Goal: Transaction & Acquisition: Purchase product/service

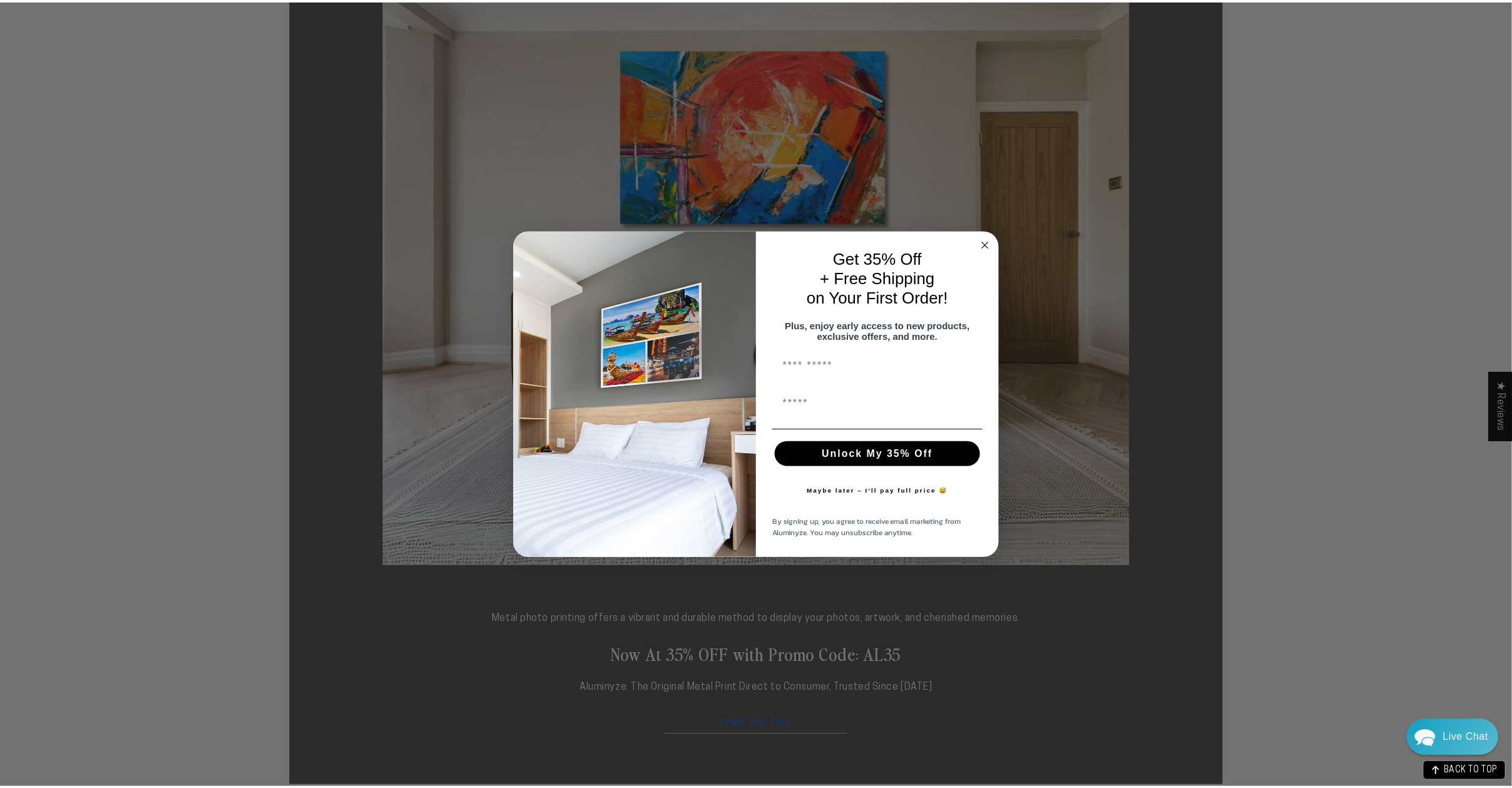
scroll to position [238, 0]
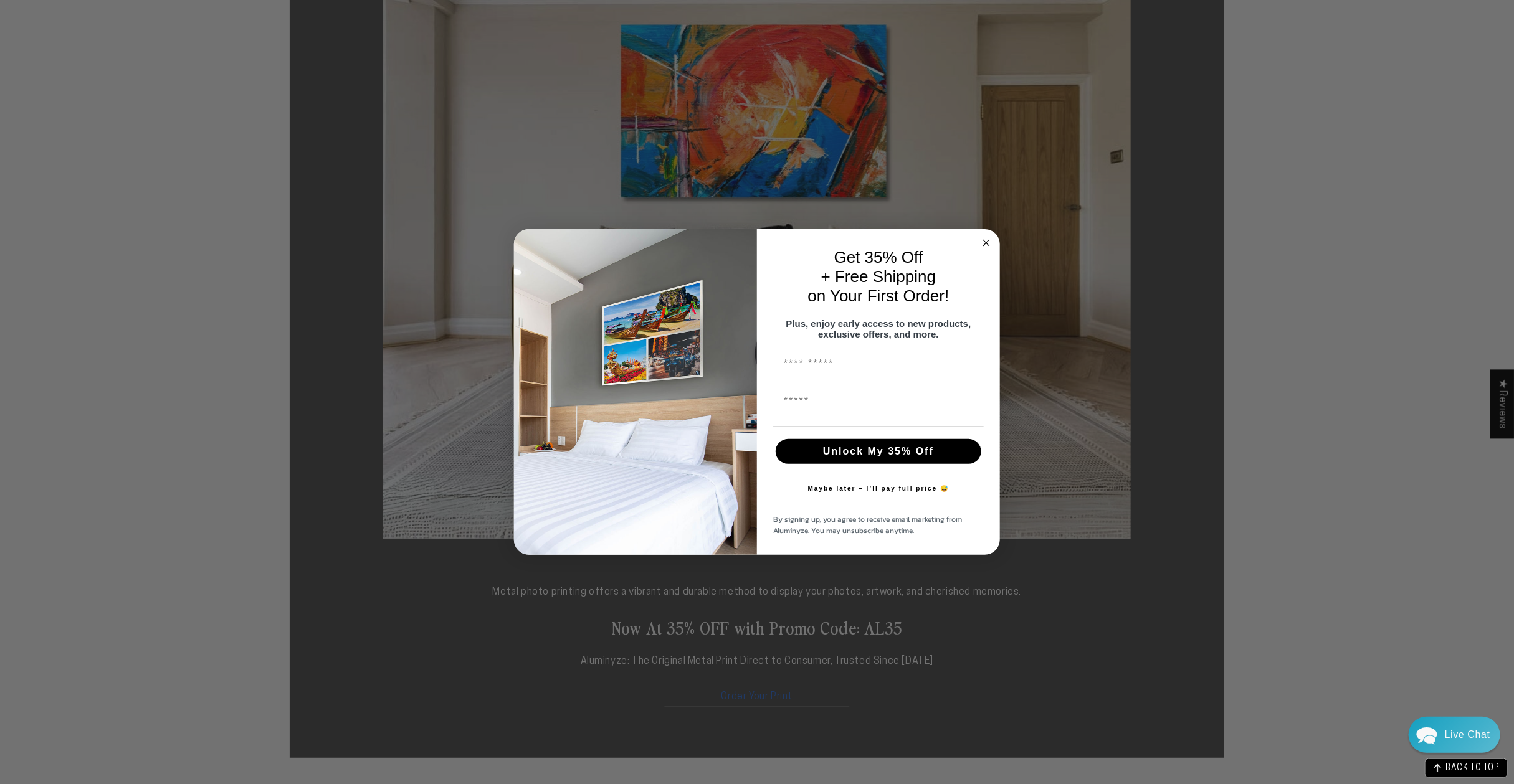
click at [986, 240] on icon "Close dialog" at bounding box center [986, 243] width 6 height 6
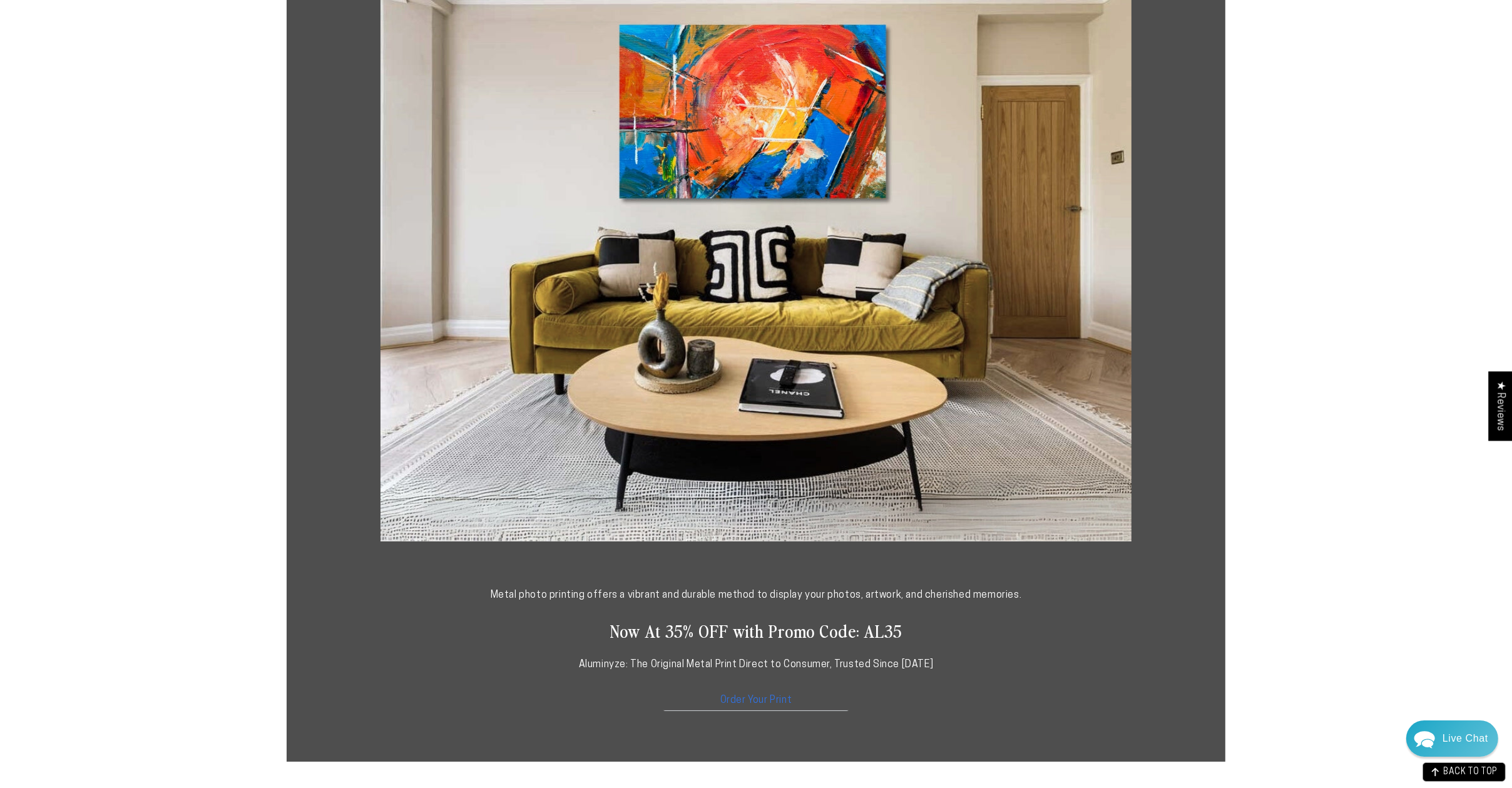
scroll to position [357, 0]
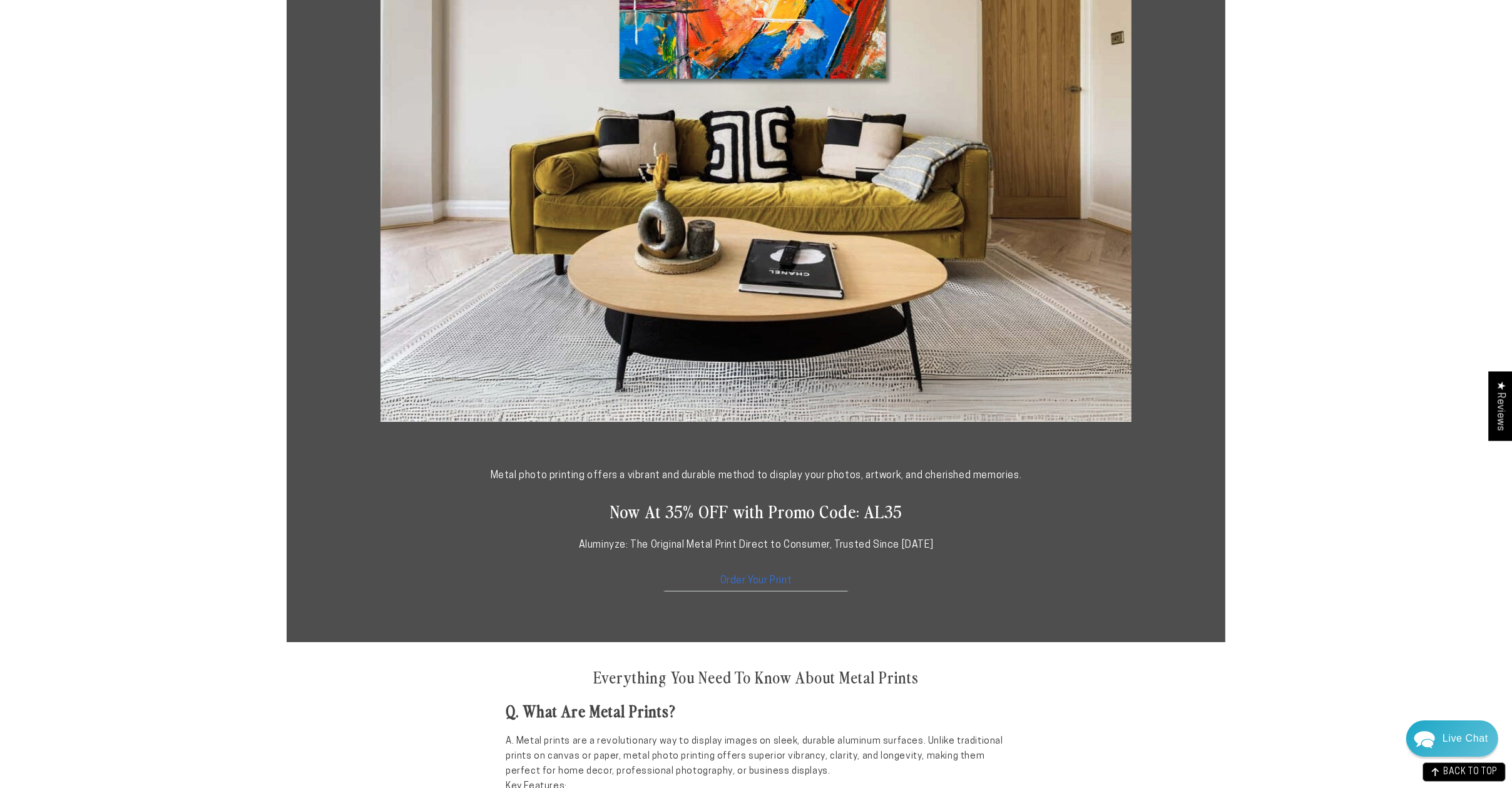
click at [751, 579] on link "Order Your Print" at bounding box center [756, 578] width 188 height 27
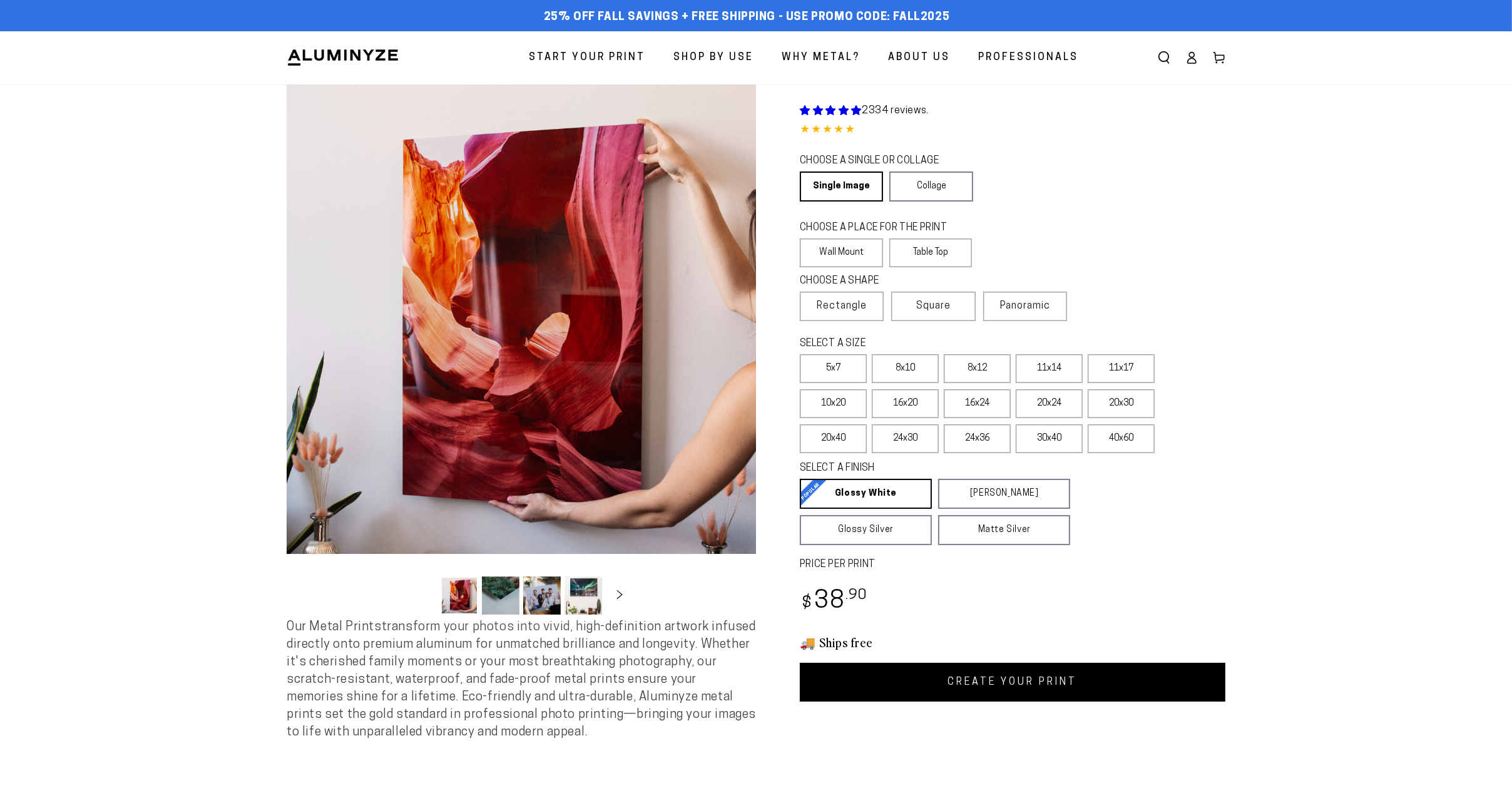
select select "**********"
click at [1025, 302] on span "Panoramic" at bounding box center [1025, 306] width 50 height 10
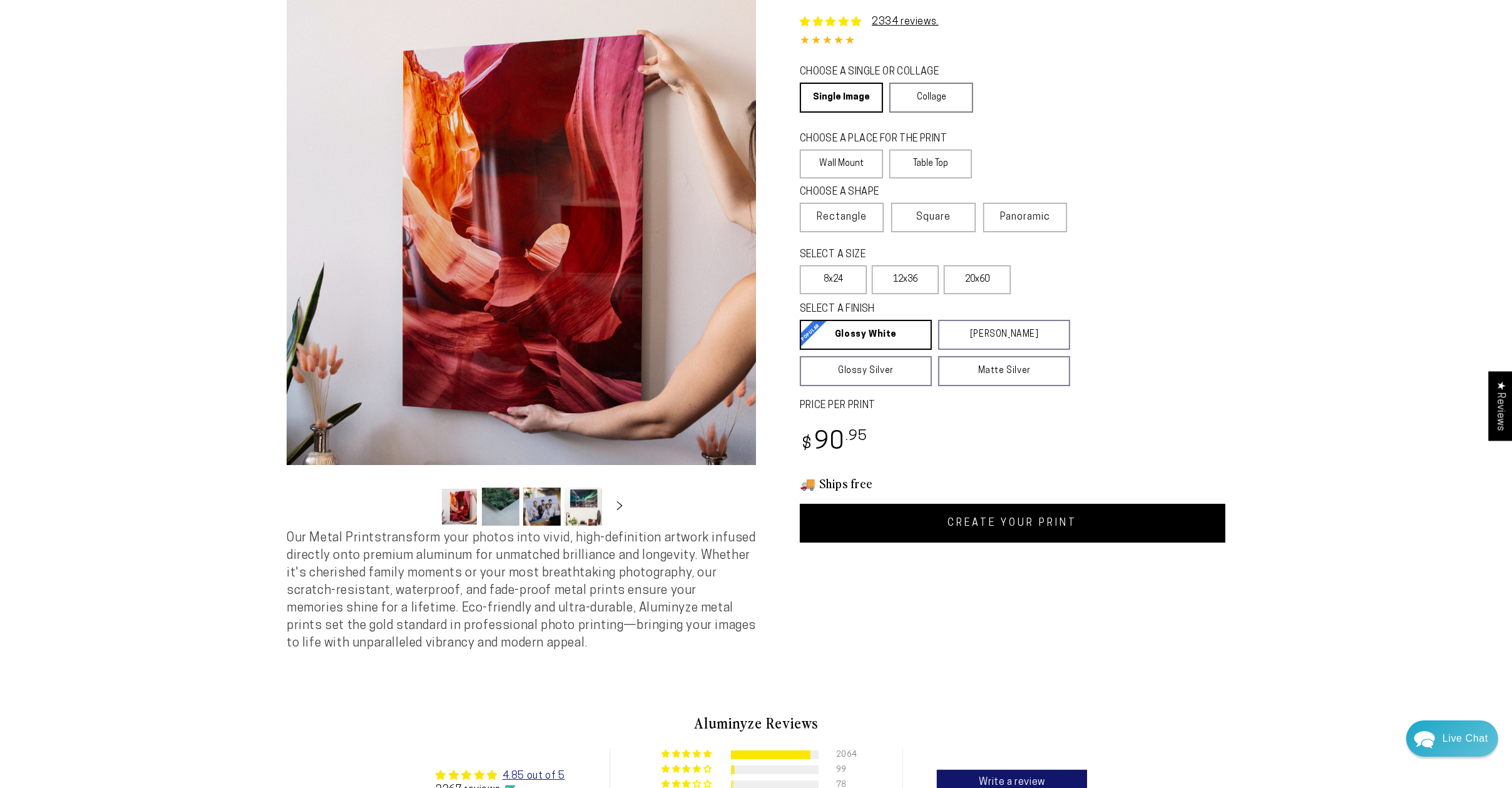
scroll to position [59, 0]
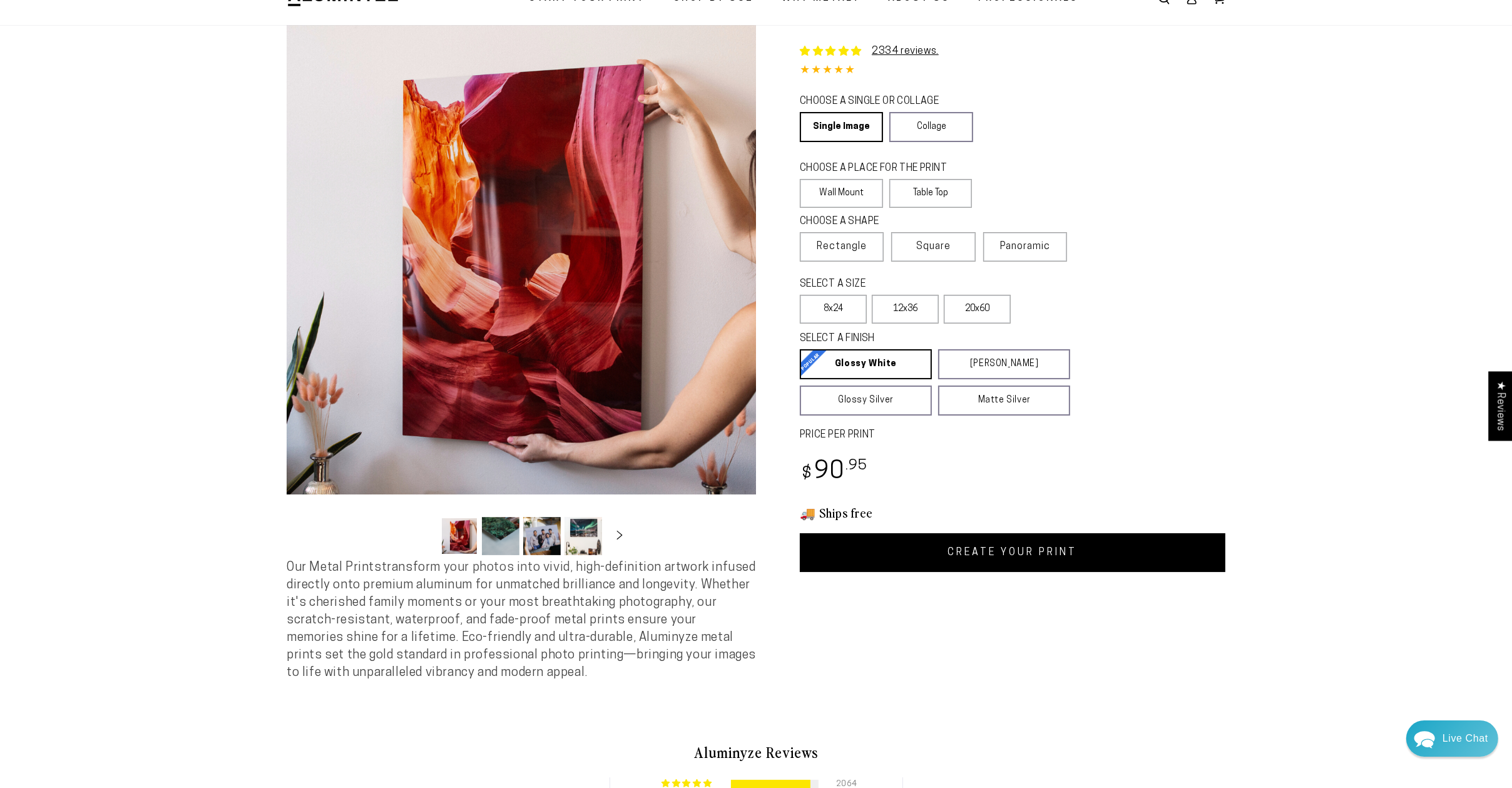
click at [1182, 307] on div "SELECT A SIZE Learn more 5x7 8x10" at bounding box center [1012, 303] width 425 height 54
click at [974, 307] on label "20x60" at bounding box center [978, 310] width 67 height 29
click at [911, 304] on label "12x36" at bounding box center [905, 310] width 67 height 29
click at [845, 240] on span "Rectangle" at bounding box center [841, 246] width 50 height 15
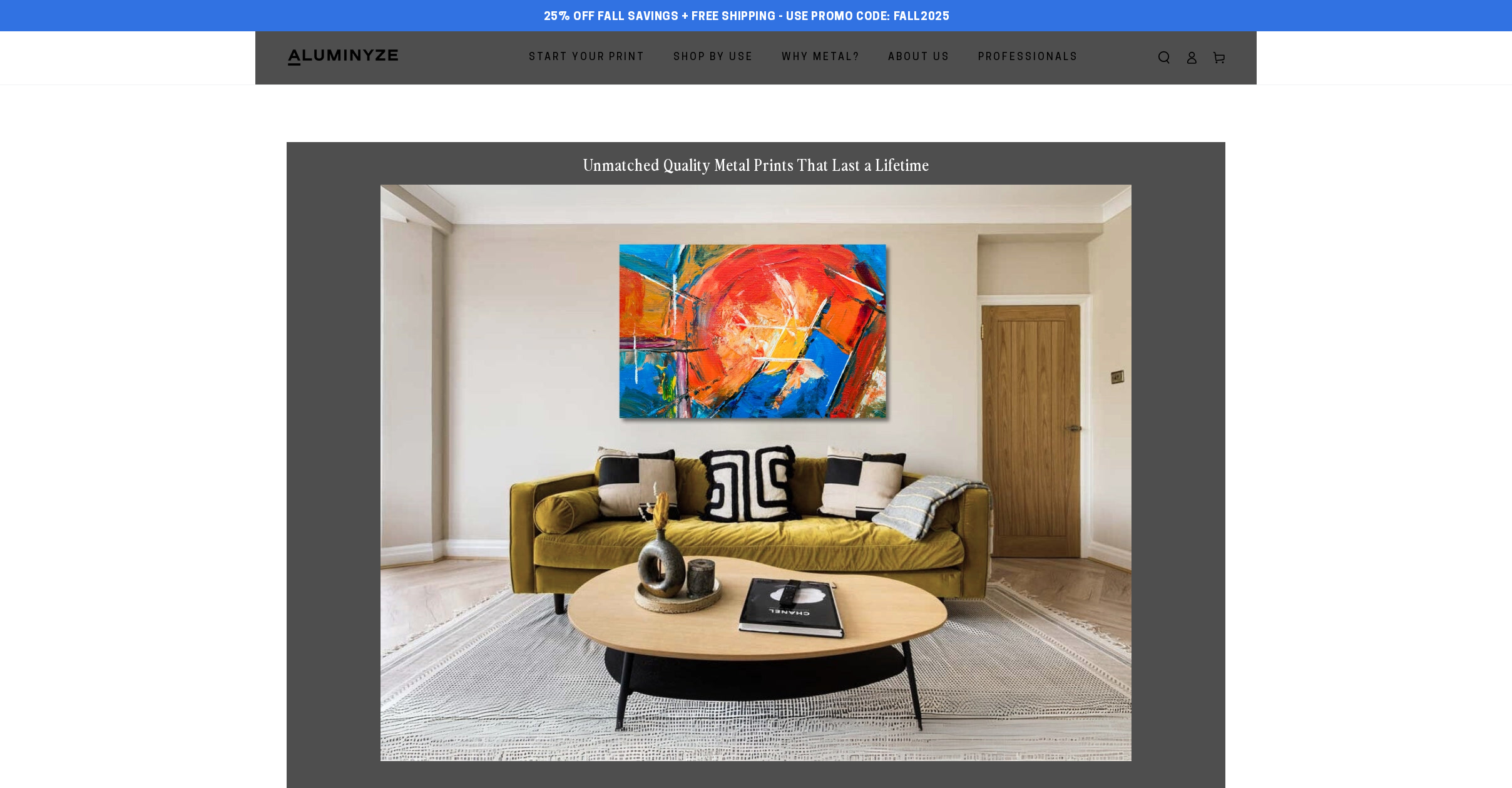
scroll to position [357, 0]
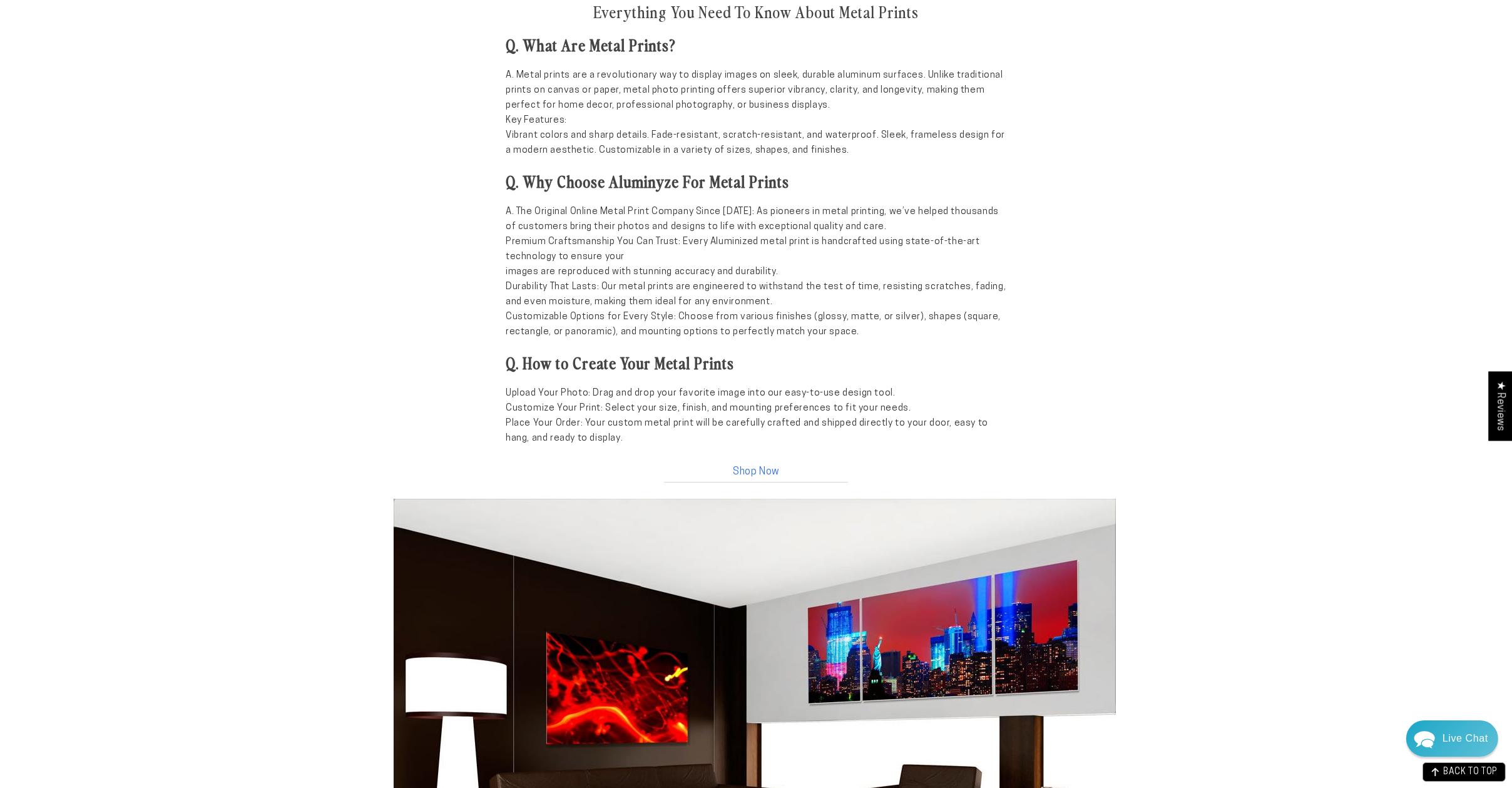
scroll to position [1014, 0]
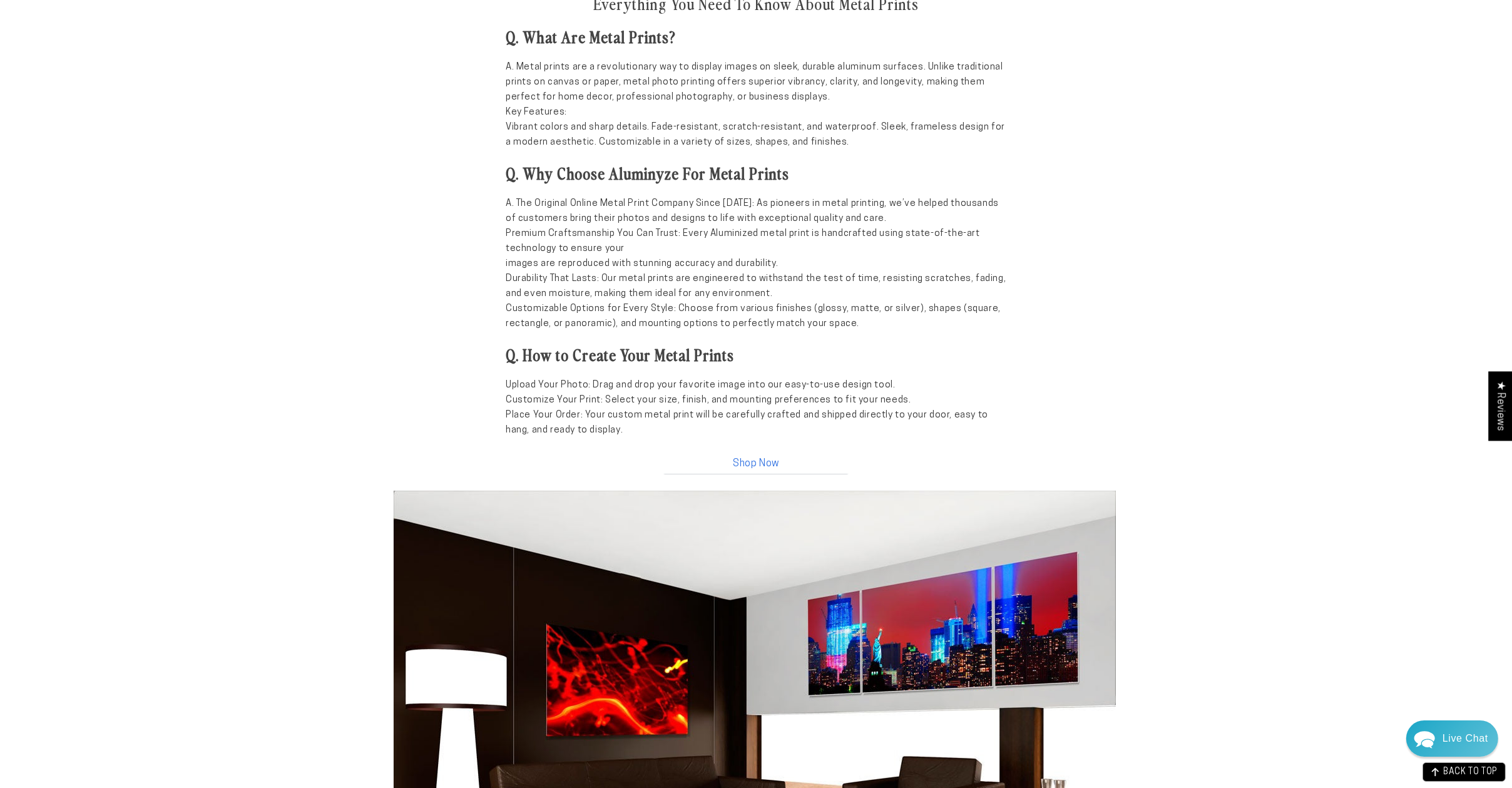
click at [753, 465] on link "Shop Now" at bounding box center [756, 461] width 188 height 27
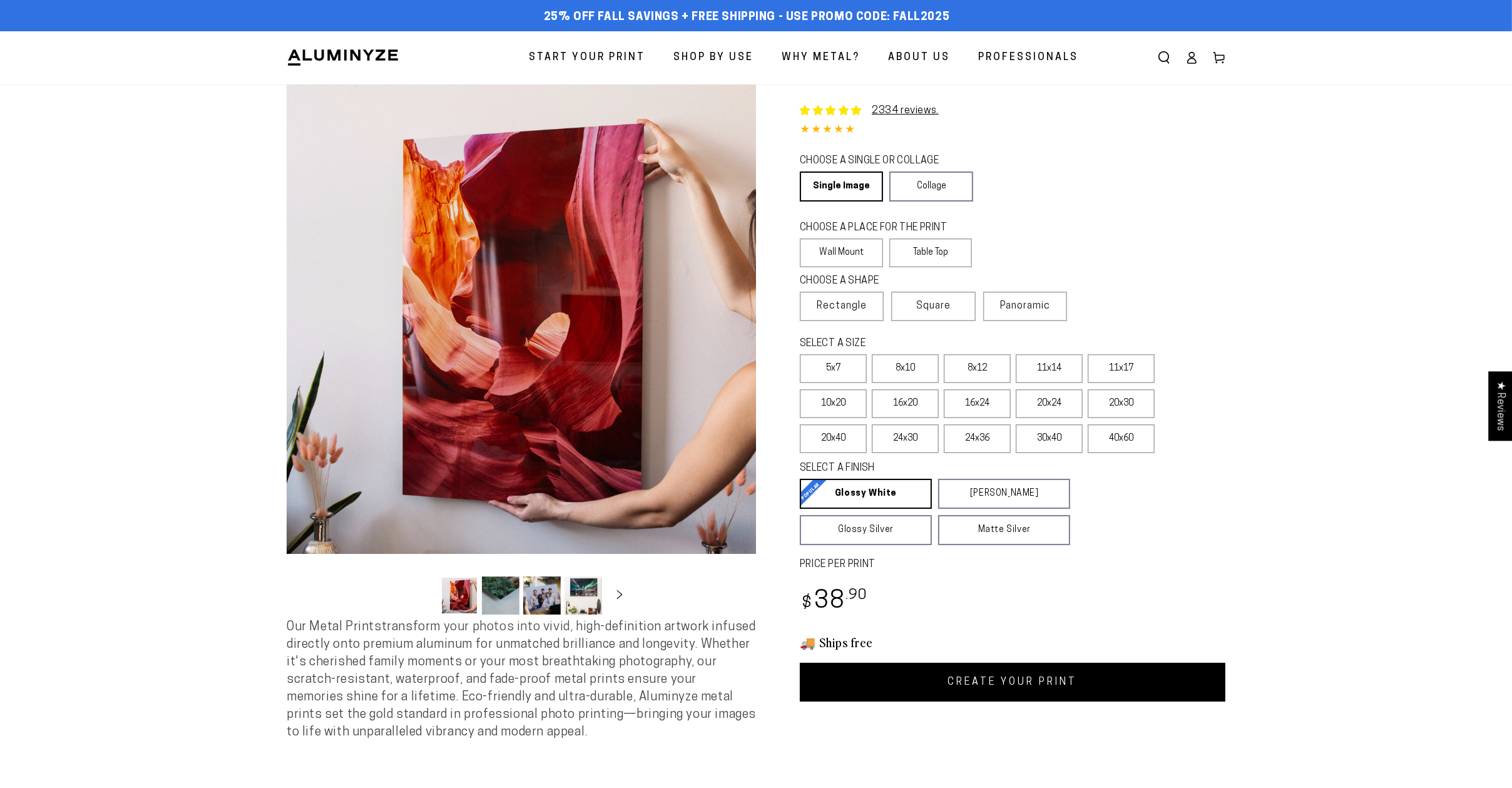
select select "**********"
